Goal: Information Seeking & Learning: Find specific fact

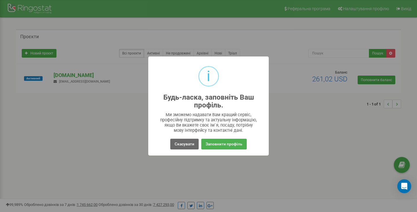
click at [179, 147] on button "Скасувати" at bounding box center [184, 144] width 28 height 11
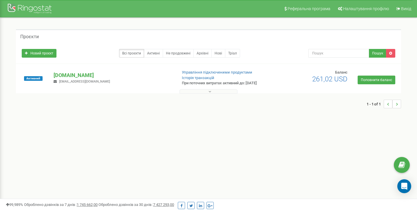
click at [223, 90] on button at bounding box center [208, 91] width 58 height 4
click at [209, 78] on link "Історія транзакцій" at bounding box center [198, 78] width 32 height 4
click at [63, 75] on p "[DOMAIN_NAME]" at bounding box center [113, 75] width 119 height 8
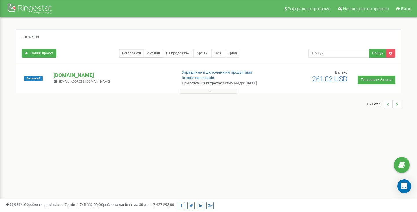
click at [158, 54] on link "Активні" at bounding box center [153, 53] width 19 height 9
click at [138, 52] on link "Всі проєкти" at bounding box center [131, 53] width 25 height 9
click at [212, 72] on link "Управління підключеними продуктами" at bounding box center [217, 72] width 70 height 4
click at [67, 77] on p "[DOMAIN_NAME]" at bounding box center [113, 75] width 119 height 8
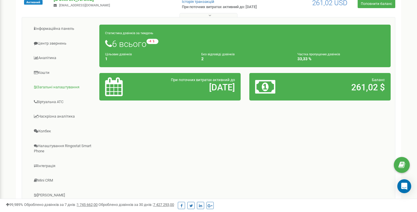
scroll to position [78, 0]
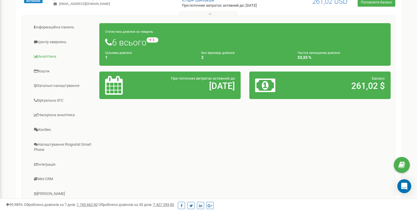
click at [43, 58] on link "Аналiтика" at bounding box center [62, 56] width 73 height 14
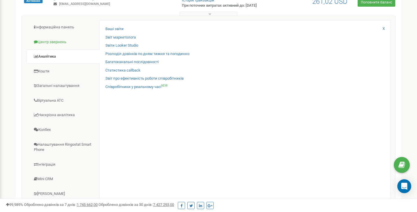
click at [66, 37] on link "Центр звернень" at bounding box center [62, 42] width 73 height 14
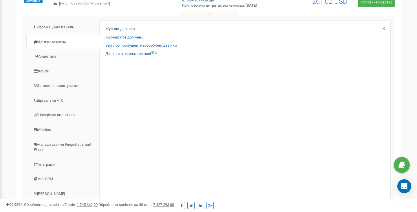
click at [120, 30] on link "Журнал дзвінків" at bounding box center [119, 28] width 29 height 5
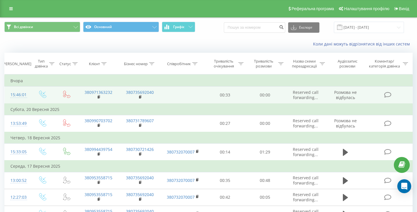
click at [387, 98] on icon at bounding box center [387, 95] width 7 height 6
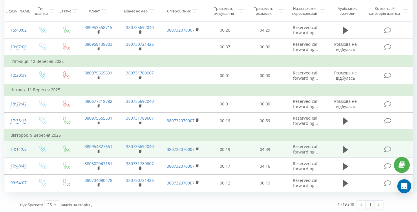
scroll to position [318, 0]
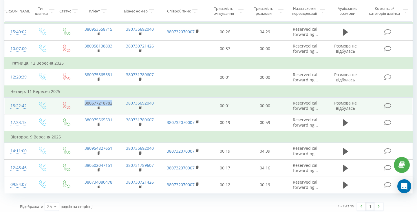
drag, startPoint x: 113, startPoint y: 107, endPoint x: 85, endPoint y: 108, distance: 28.4
click at [85, 108] on td "380677218782" at bounding box center [98, 105] width 41 height 17
copy link "380677218782"
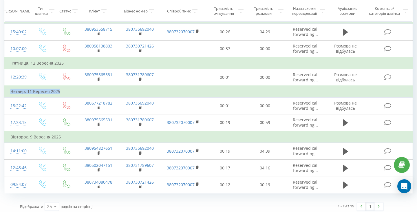
click at [190, 93] on td "Четвер, 11 Вересня 2025" at bounding box center [209, 92] width 408 height 12
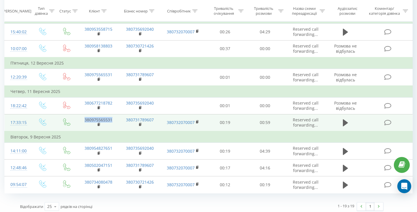
drag, startPoint x: 113, startPoint y: 122, endPoint x: 85, endPoint y: 124, distance: 27.8
click at [85, 124] on td "380975565531" at bounding box center [98, 122] width 41 height 17
copy link "380975565531"
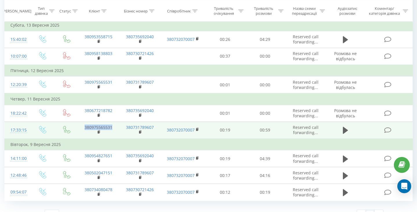
scroll to position [312, 0]
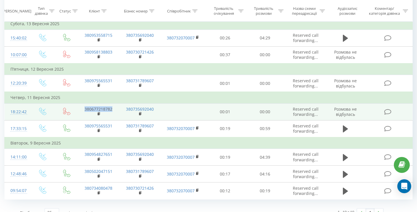
drag, startPoint x: 113, startPoint y: 113, endPoint x: 84, endPoint y: 114, distance: 28.4
click at [84, 114] on td "380677218782" at bounding box center [98, 111] width 41 height 17
copy link "380677218782"
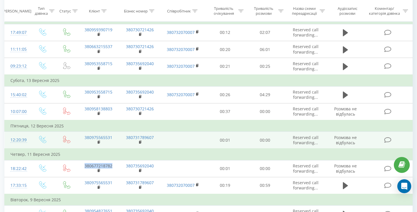
scroll to position [254, 0]
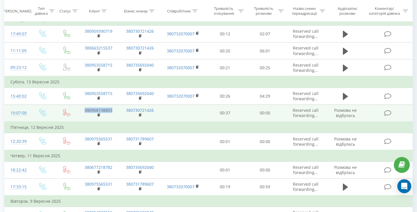
drag, startPoint x: 113, startPoint y: 115, endPoint x: 85, endPoint y: 115, distance: 28.1
click at [85, 115] on td "380958138803" at bounding box center [98, 112] width 41 height 17
copy link "380958138803"
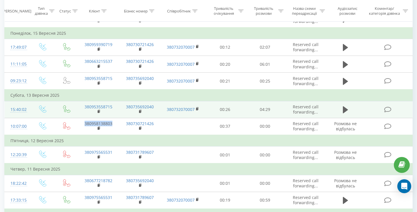
scroll to position [238, 0]
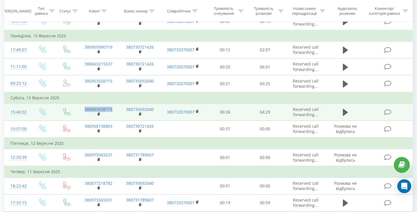
drag, startPoint x: 82, startPoint y: 113, endPoint x: 113, endPoint y: 114, distance: 30.7
click at [113, 114] on td "380953558715" at bounding box center [98, 112] width 41 height 17
copy link "380953558715"
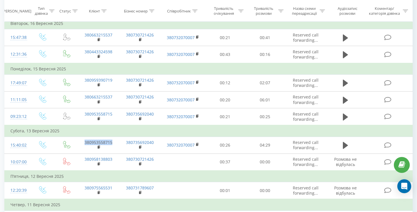
scroll to position [204, 0]
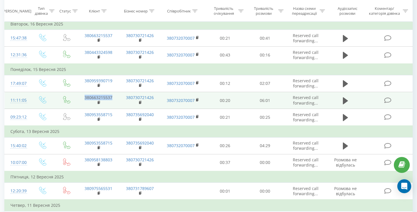
drag, startPoint x: 113, startPoint y: 102, endPoint x: 84, endPoint y: 102, distance: 28.4
click at [84, 102] on td "380663215537" at bounding box center [98, 100] width 41 height 17
copy link "380663215537"
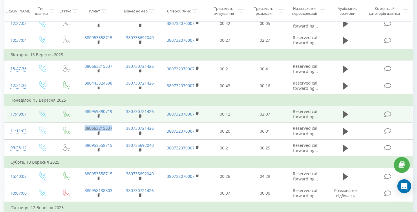
scroll to position [172, 0]
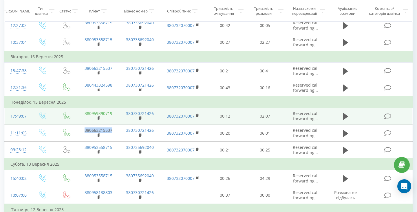
drag, startPoint x: 112, startPoint y: 116, endPoint x: 100, endPoint y: 118, distance: 11.7
drag, startPoint x: 113, startPoint y: 117, endPoint x: 85, endPoint y: 118, distance: 28.1
click at [85, 118] on td "380959390719" at bounding box center [98, 116] width 41 height 17
copy link "380959390719"
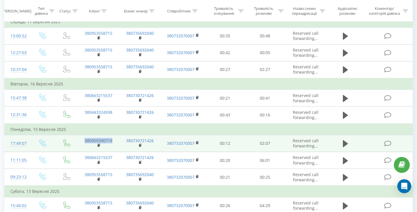
scroll to position [143, 0]
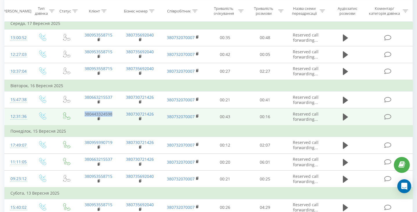
copy link "380443324598"
drag, startPoint x: 113, startPoint y: 119, endPoint x: 84, endPoint y: 119, distance: 28.9
click at [84, 119] on td "380443324598" at bounding box center [98, 116] width 41 height 17
click at [345, 120] on icon at bounding box center [345, 116] width 5 height 7
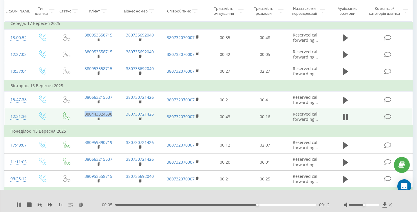
click at [390, 205] on icon at bounding box center [389, 204] width 3 height 3
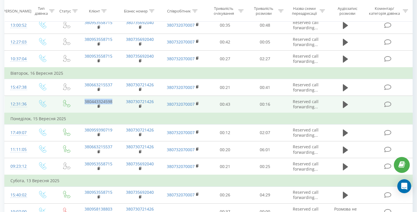
scroll to position [158, 0]
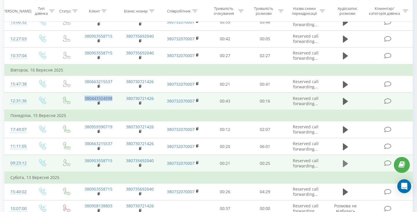
click at [346, 167] on icon at bounding box center [345, 163] width 5 height 7
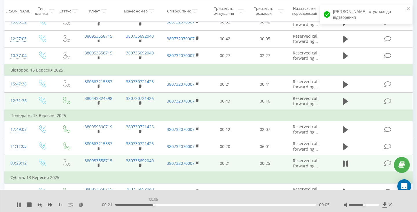
click at [153, 204] on div "00:05" at bounding box center [215, 205] width 201 height 2
click at [345, 168] on icon at bounding box center [345, 163] width 5 height 8
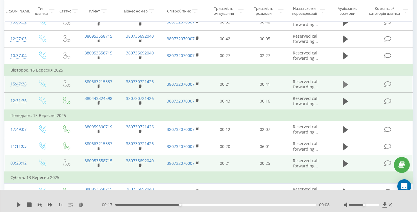
click at [344, 88] on icon at bounding box center [345, 84] width 5 height 7
click at [128, 203] on div "- 00:42 00:00 00:00" at bounding box center [214, 205] width 229 height 6
click at [135, 204] on div "00:00" at bounding box center [215, 205] width 201 height 2
click at [20, 203] on icon at bounding box center [19, 204] width 1 height 5
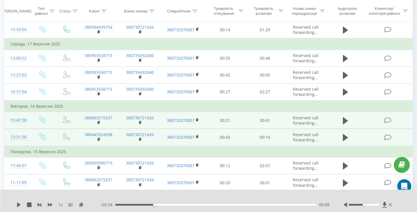
scroll to position [122, 0]
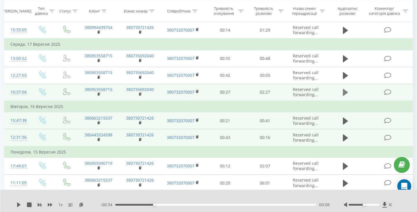
click at [347, 95] on icon at bounding box center [345, 92] width 5 height 8
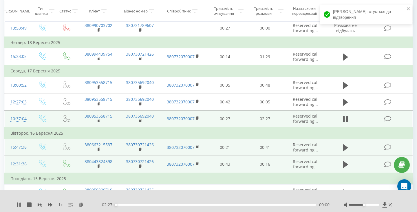
scroll to position [94, 0]
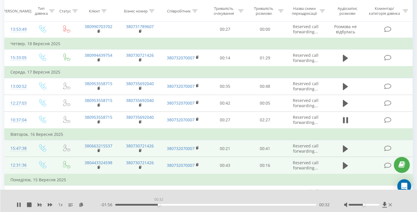
click at [159, 204] on div "00:32" at bounding box center [215, 205] width 201 height 2
click at [247, 204] on div "01:37" at bounding box center [215, 205] width 201 height 2
click at [275, 205] on div "01:38" at bounding box center [215, 205] width 201 height 2
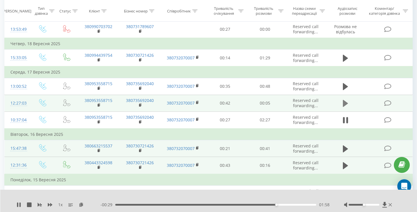
click at [344, 107] on icon at bounding box center [345, 103] width 5 height 7
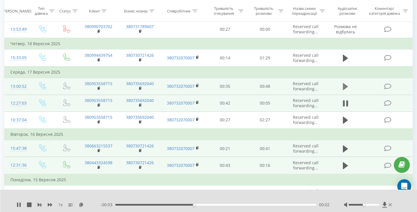
click at [346, 90] on icon at bounding box center [345, 86] width 5 height 7
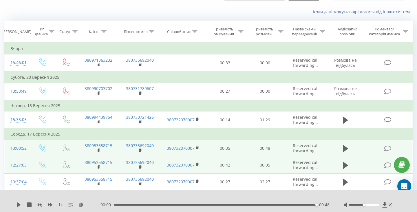
scroll to position [32, 0]
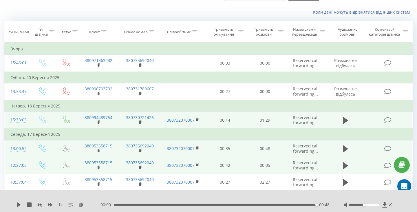
click at [111, 126] on td "380994439754" at bounding box center [98, 120] width 41 height 17
drag, startPoint x: 113, startPoint y: 123, endPoint x: 85, endPoint y: 123, distance: 27.8
click at [85, 123] on td "380994439754" at bounding box center [98, 120] width 41 height 17
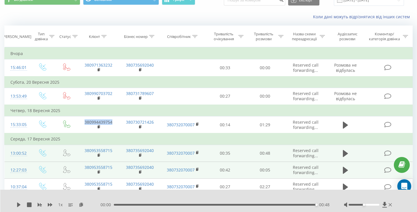
scroll to position [25, 0]
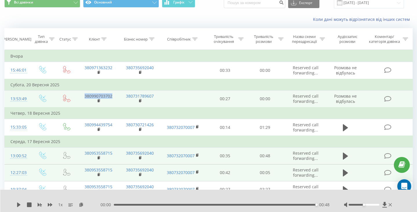
drag, startPoint x: 113, startPoint y: 102, endPoint x: 85, endPoint y: 102, distance: 28.1
click at [85, 102] on td "380990703702" at bounding box center [98, 98] width 41 height 17
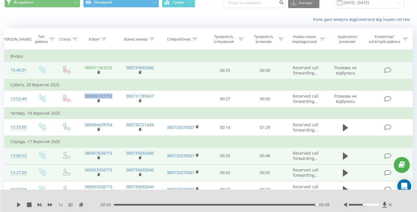
drag, startPoint x: 112, startPoint y: 73, endPoint x: 107, endPoint y: 73, distance: 5.5
click at [107, 70] on link "380971363232" at bounding box center [98, 67] width 28 height 5
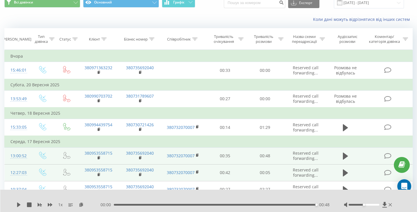
click at [113, 26] on div "Коли дані можуть відрізнятися вiд інших систем" at bounding box center [208, 19] width 416 height 14
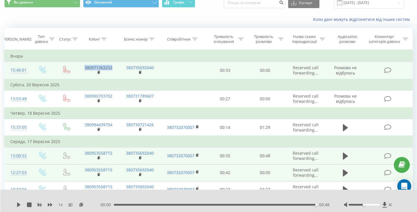
drag, startPoint x: 115, startPoint y: 73, endPoint x: 84, endPoint y: 72, distance: 31.3
click at [84, 72] on td "380971363232" at bounding box center [98, 70] width 41 height 17
